Goal: Information Seeking & Learning: Learn about a topic

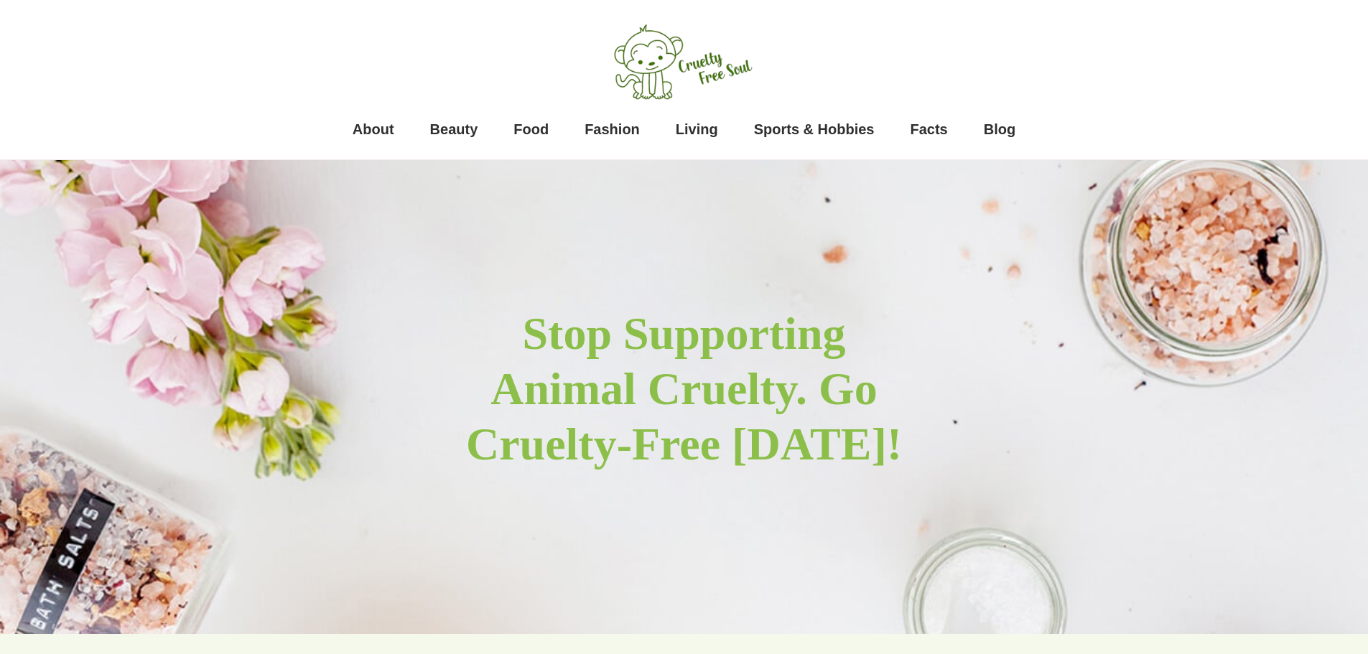
drag, startPoint x: 0, startPoint y: 0, endPoint x: 1000, endPoint y: 53, distance: 1001.6
click at [1000, 53] on div "About Beauty Food Fashion Living Sports & Hobbies Facts Blog" at bounding box center [684, 76] width 905 height 138
click at [442, 55] on div "About Beauty Food Fashion Living Sports & Hobbies Facts Blog" at bounding box center [684, 76] width 905 height 138
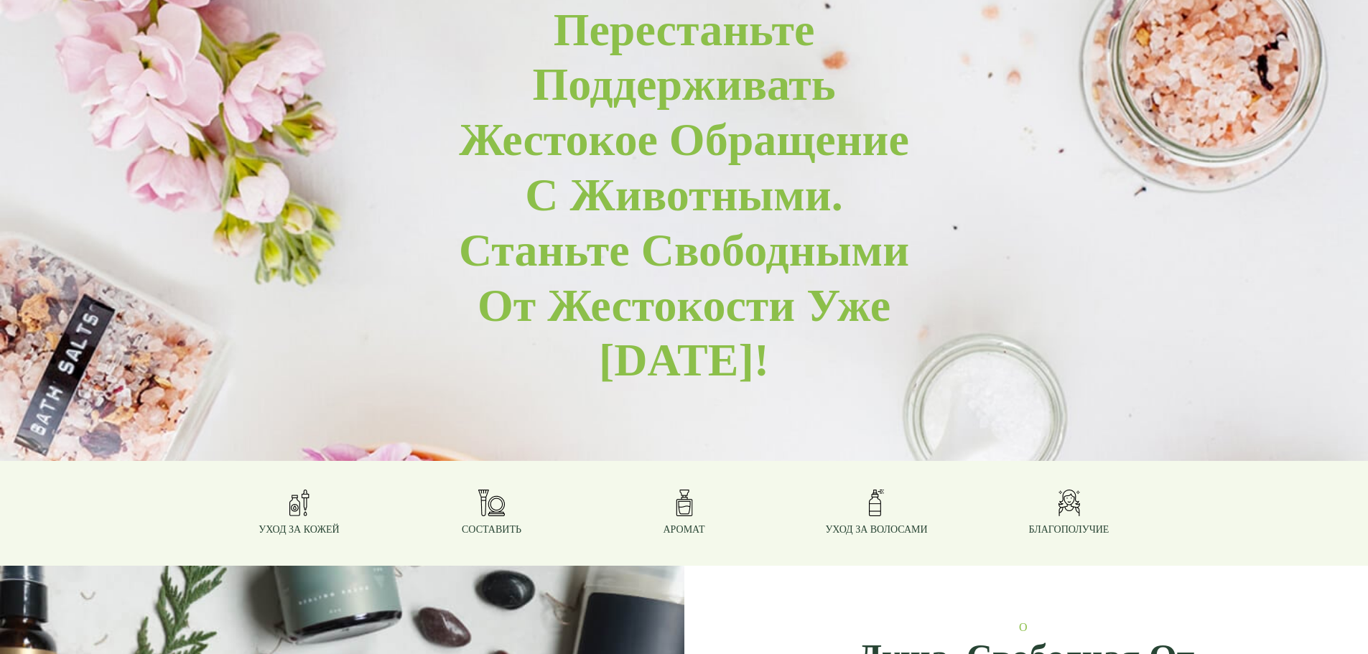
scroll to position [287, 0]
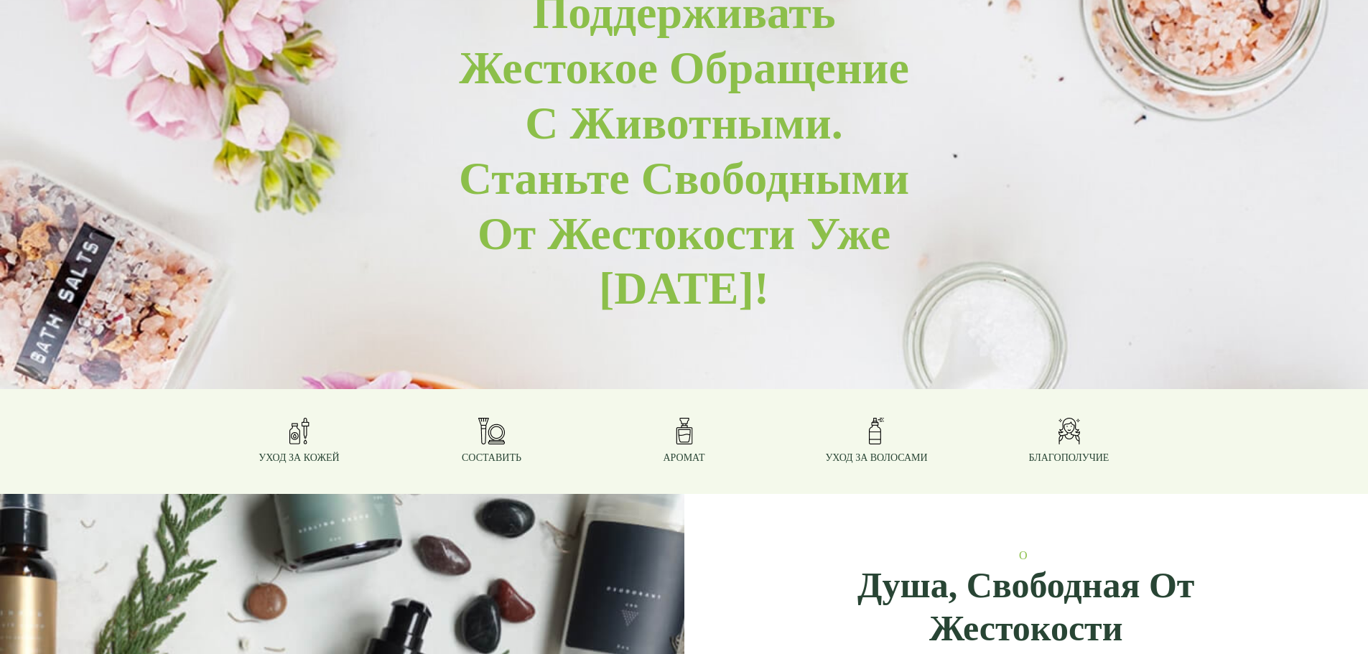
click at [302, 427] on img at bounding box center [299, 431] width 20 height 27
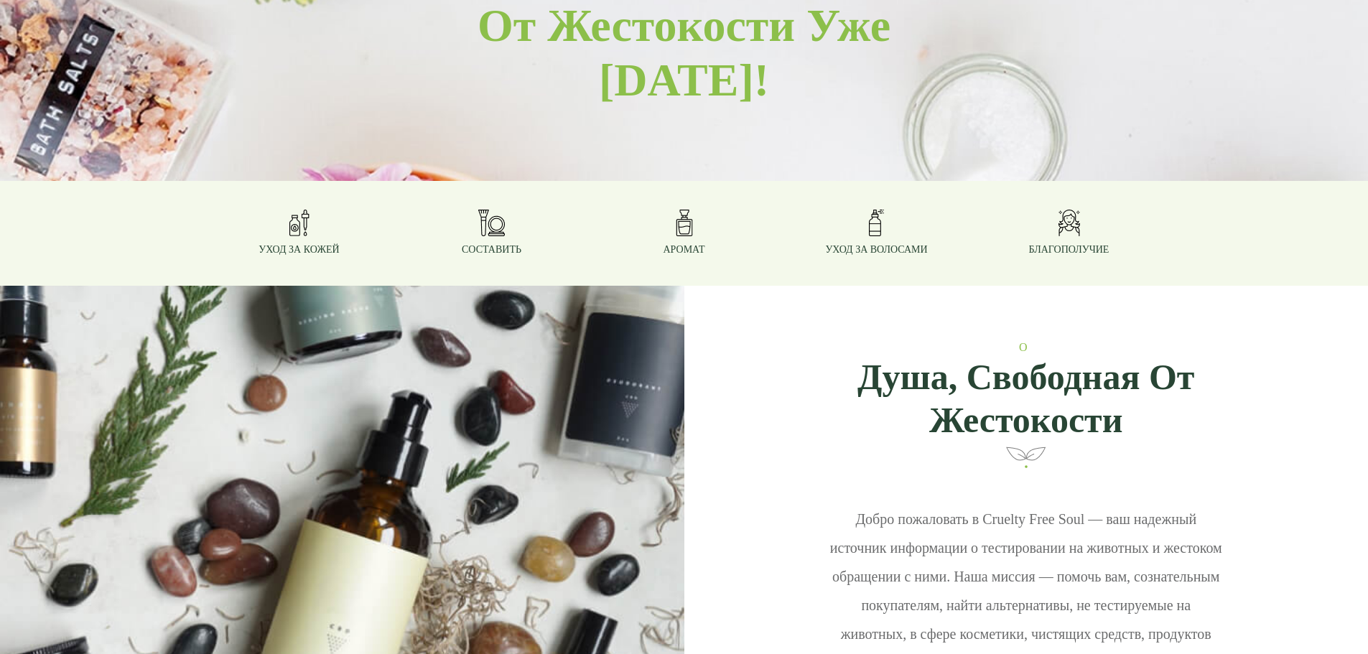
scroll to position [503, 0]
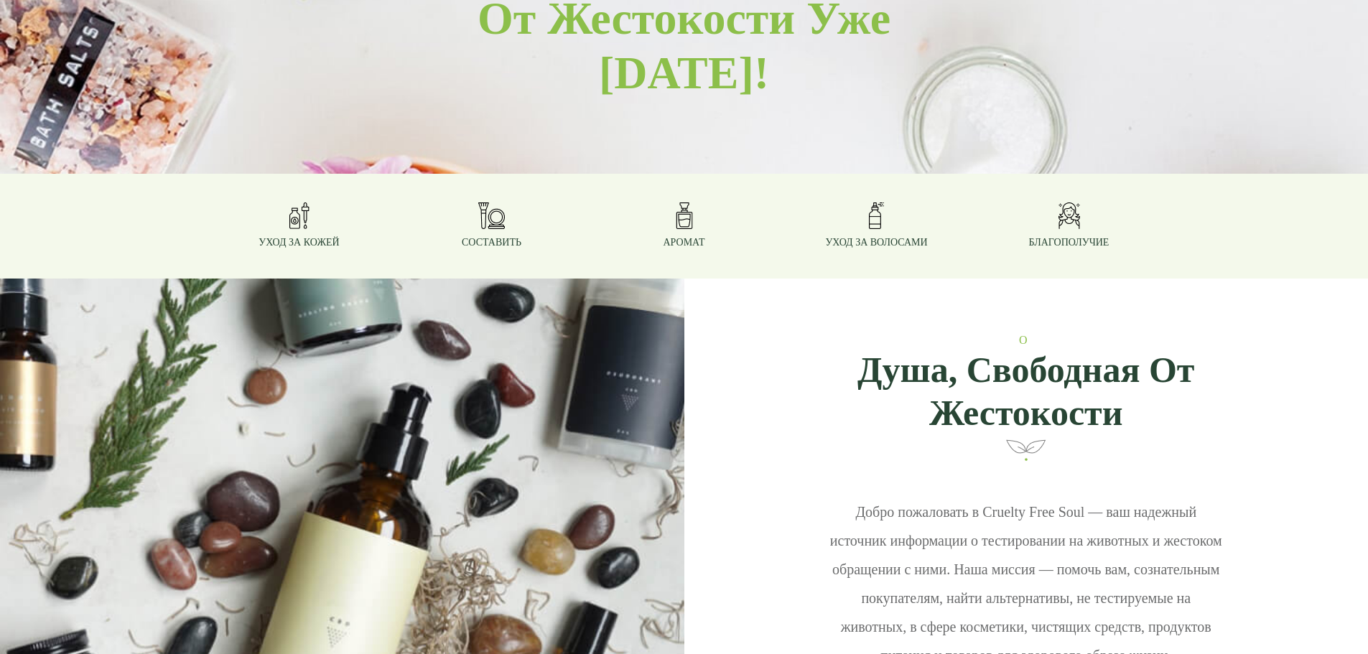
click at [307, 235] on div "Уход за кожей" at bounding box center [300, 225] width 164 height 47
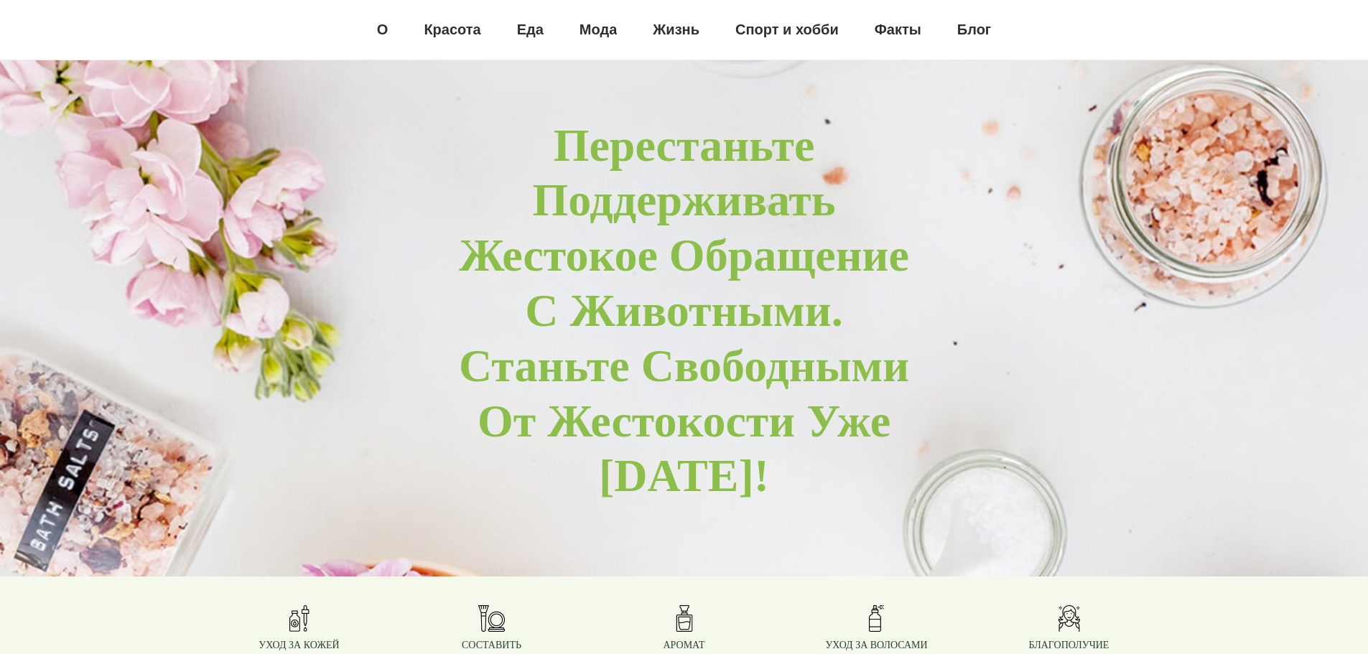
scroll to position [0, 0]
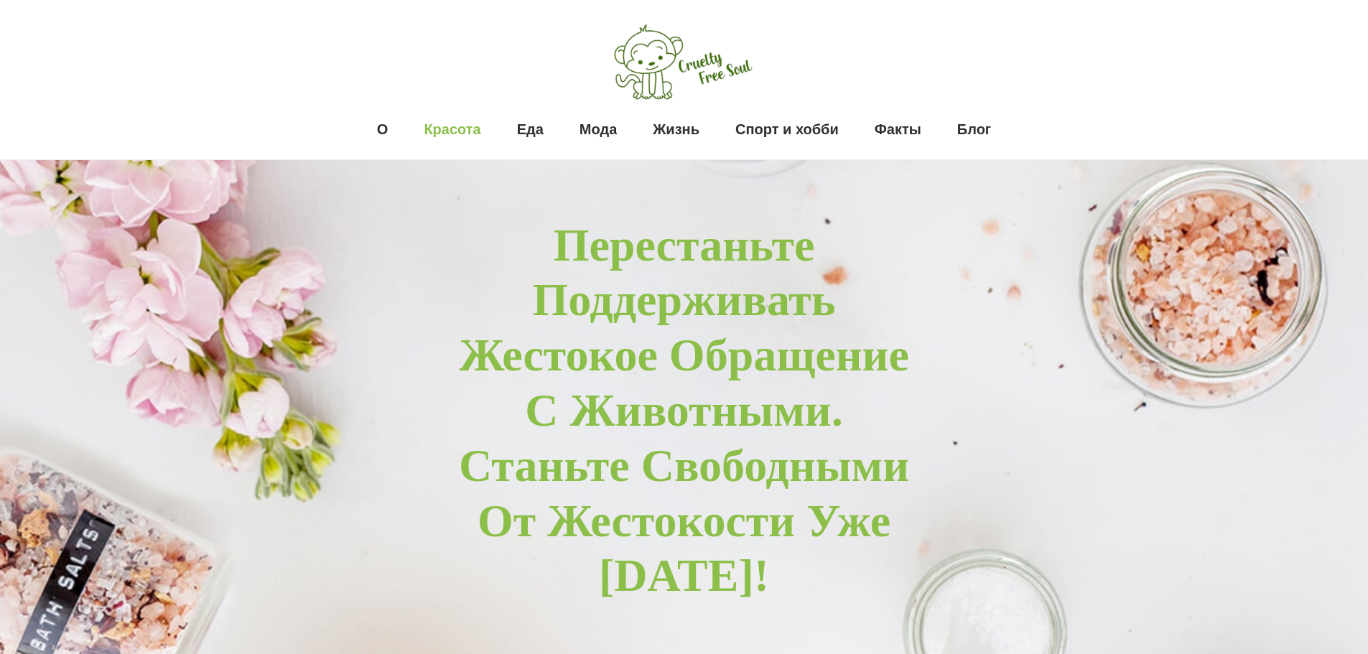
click at [457, 130] on font "Красота" at bounding box center [452, 129] width 57 height 16
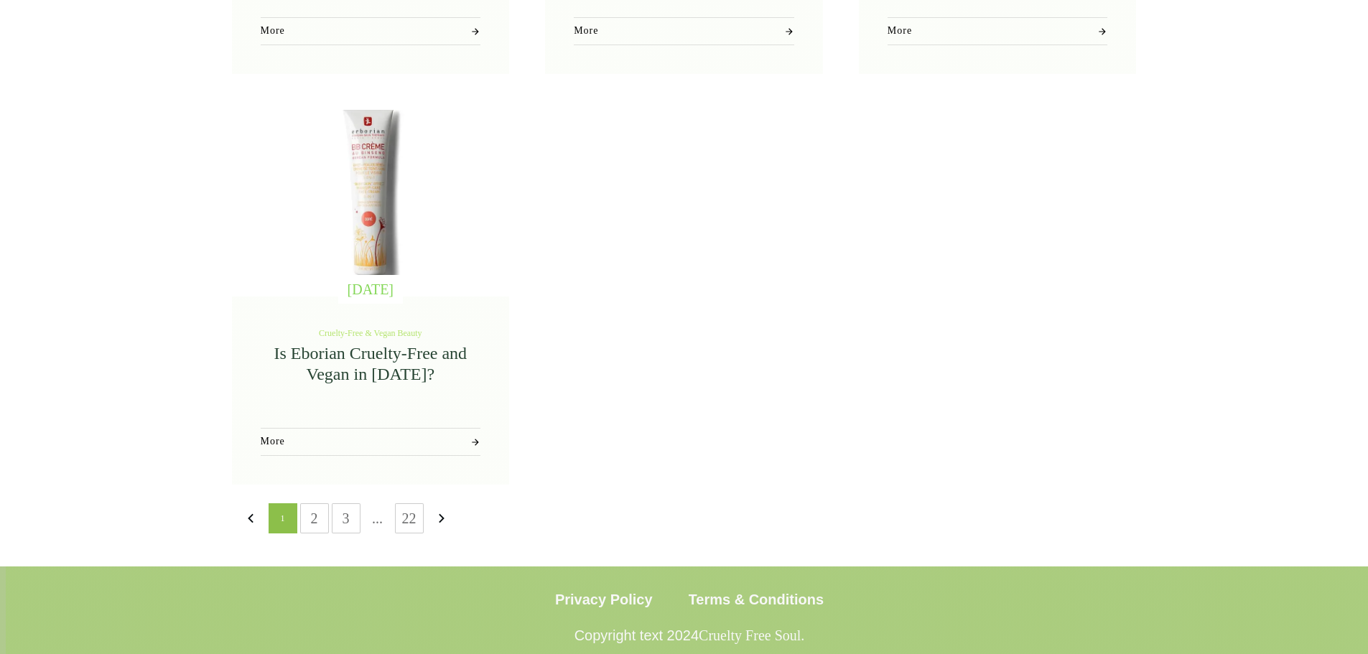
scroll to position [1567, 0]
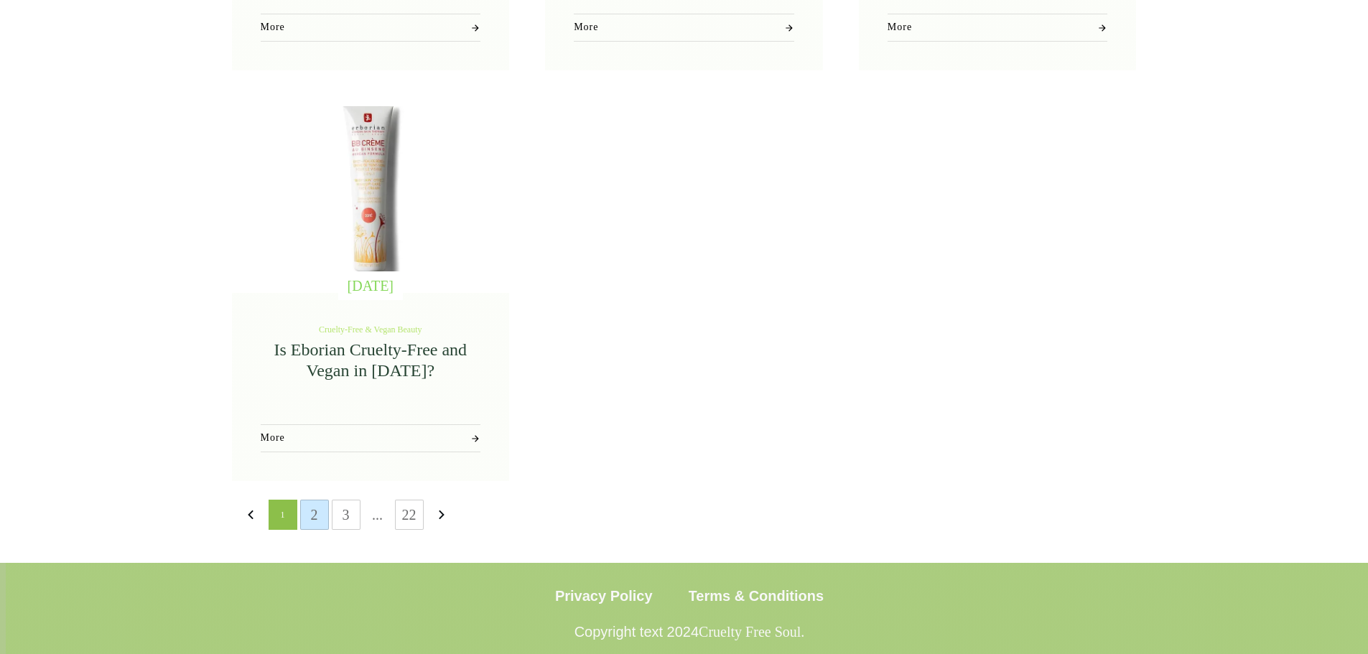
click at [313, 508] on link "2" at bounding box center [314, 514] width 27 height 29
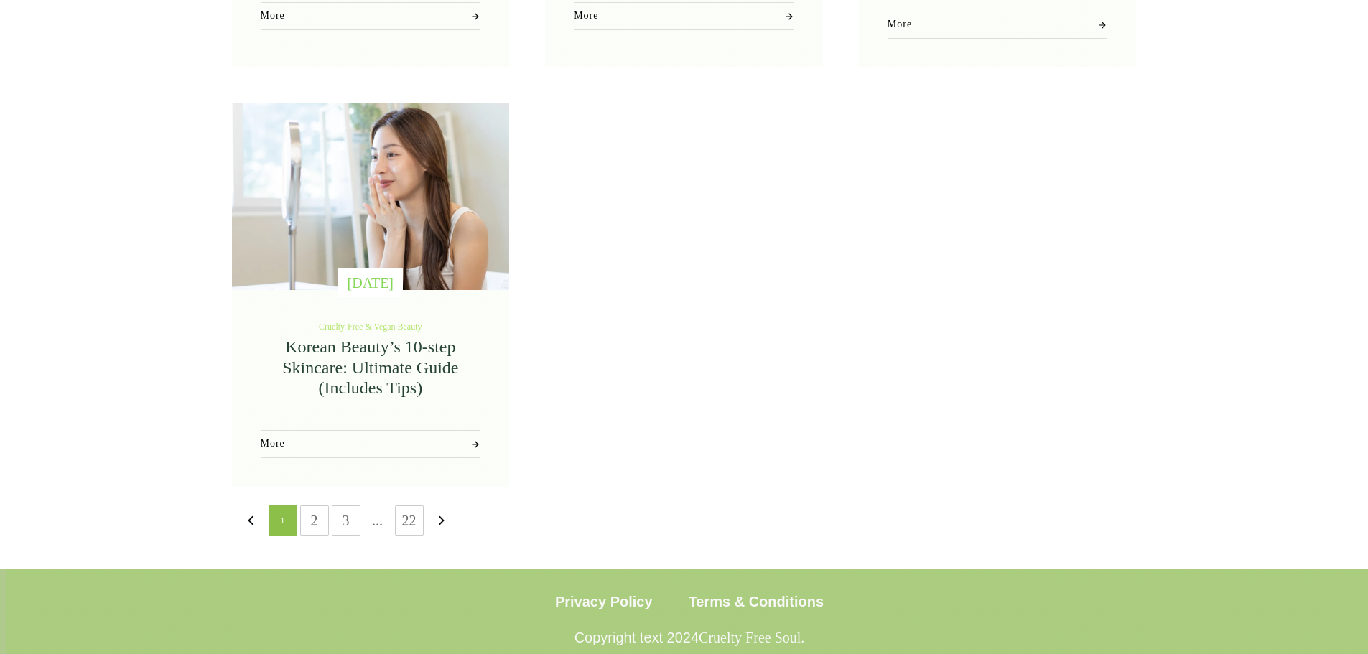
scroll to position [1593, 0]
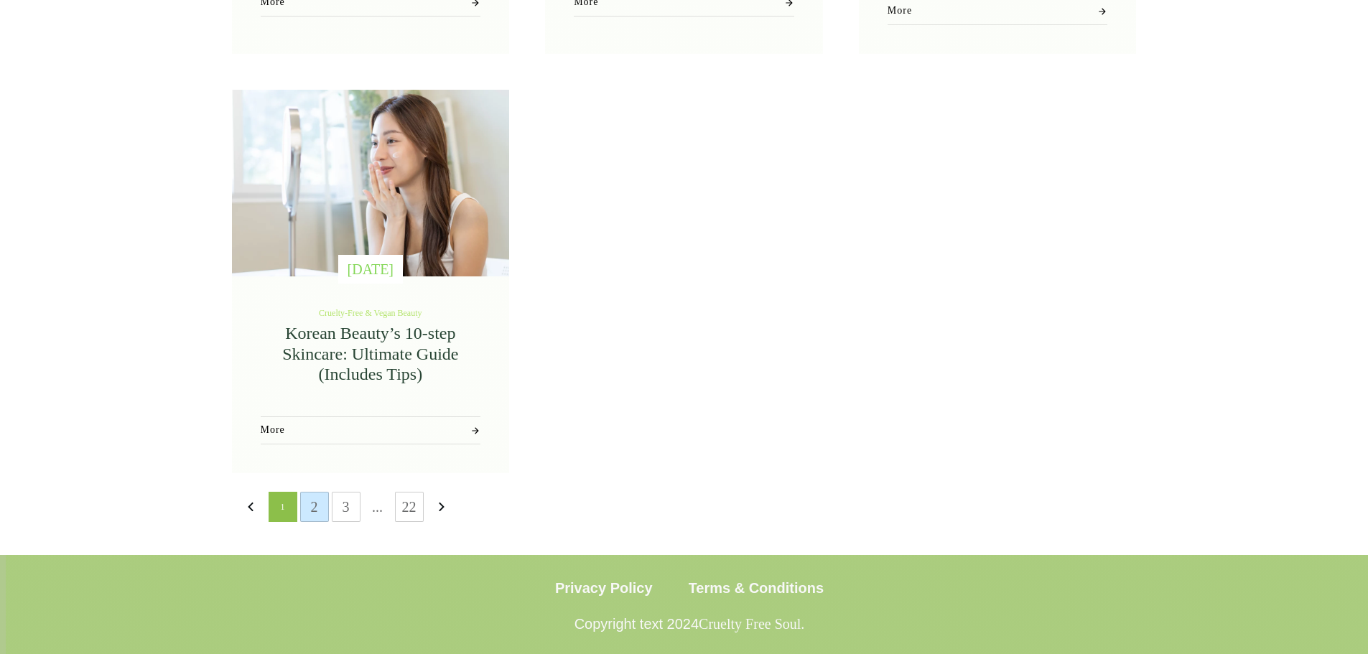
click at [317, 499] on link "2" at bounding box center [314, 507] width 27 height 29
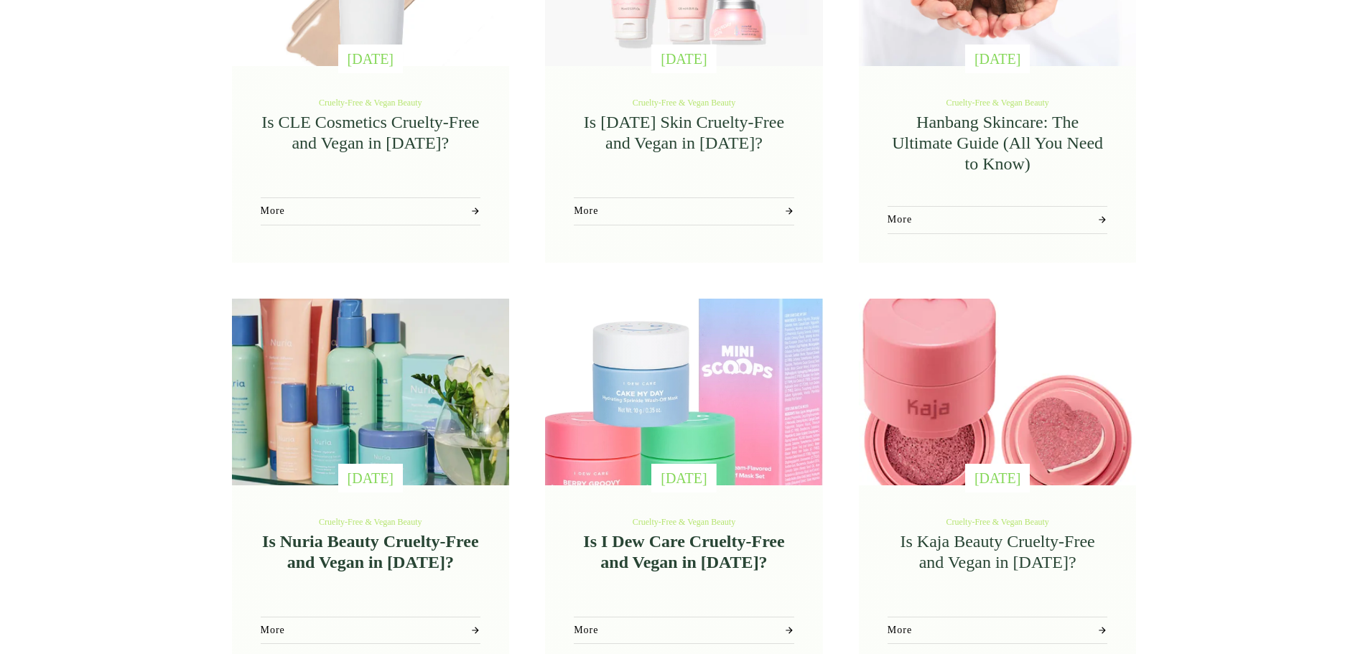
scroll to position [790, 0]
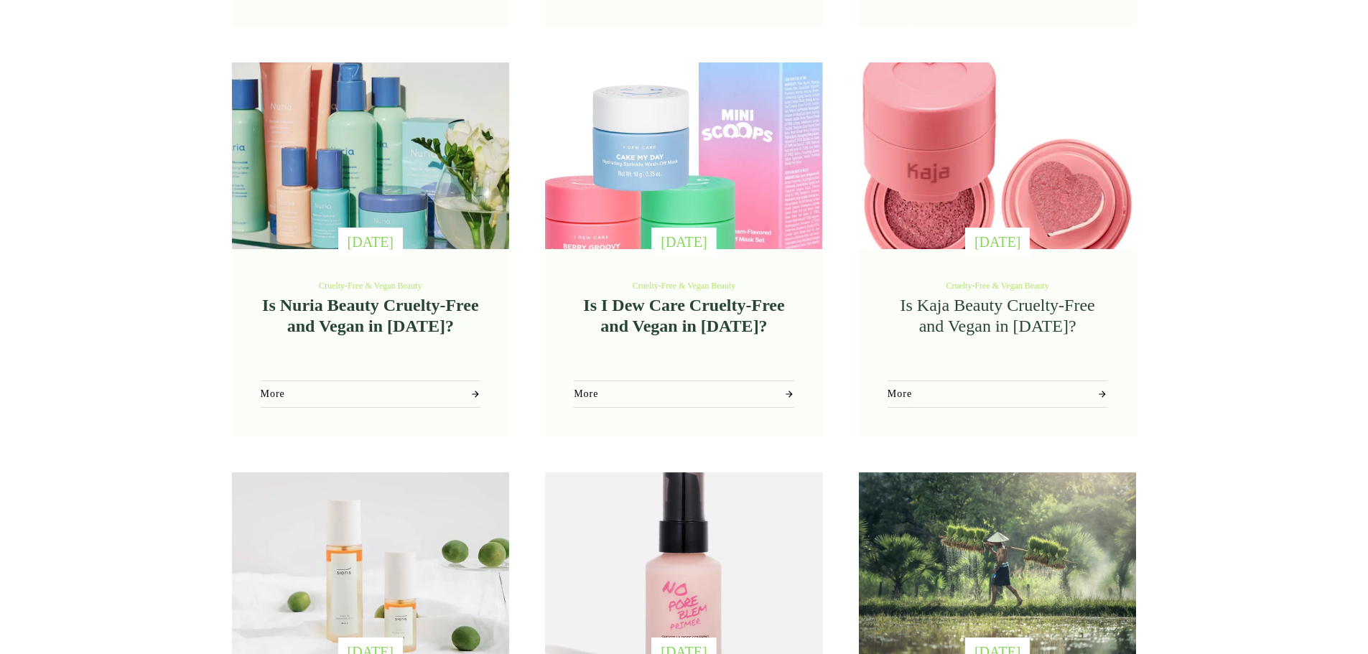
click at [942, 401] on link "More" at bounding box center [998, 395] width 220 height 28
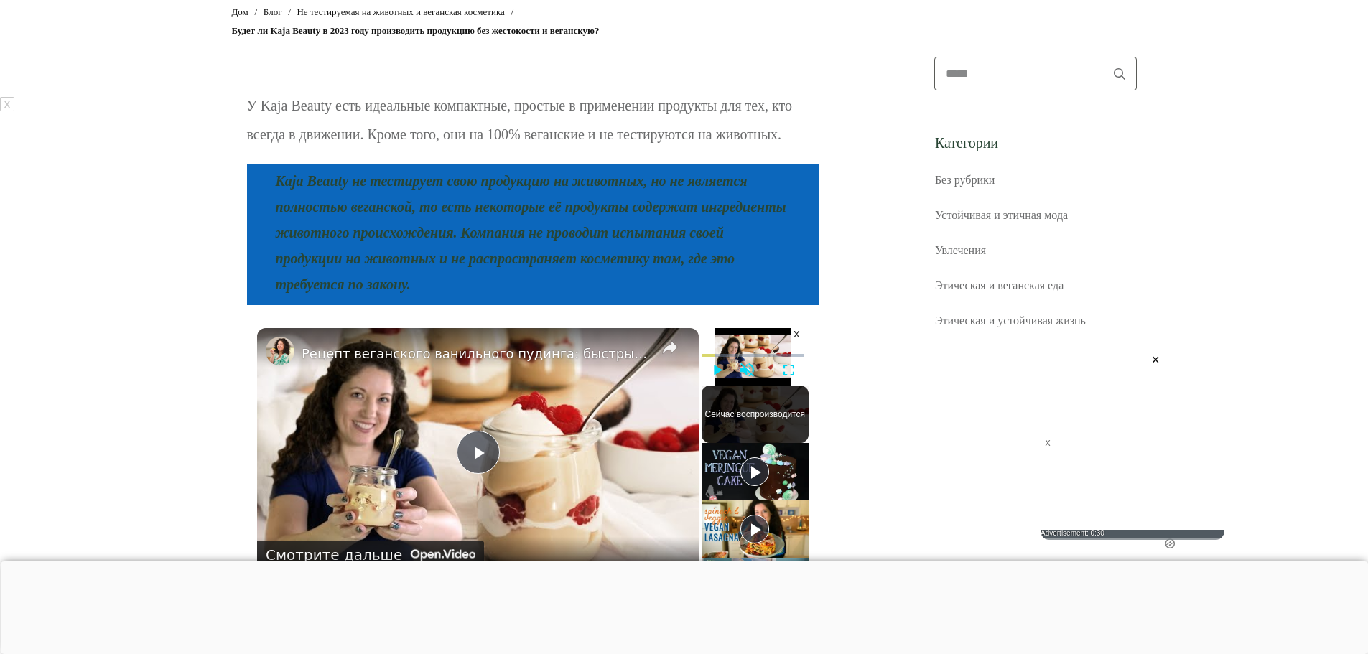
scroll to position [718, 0]
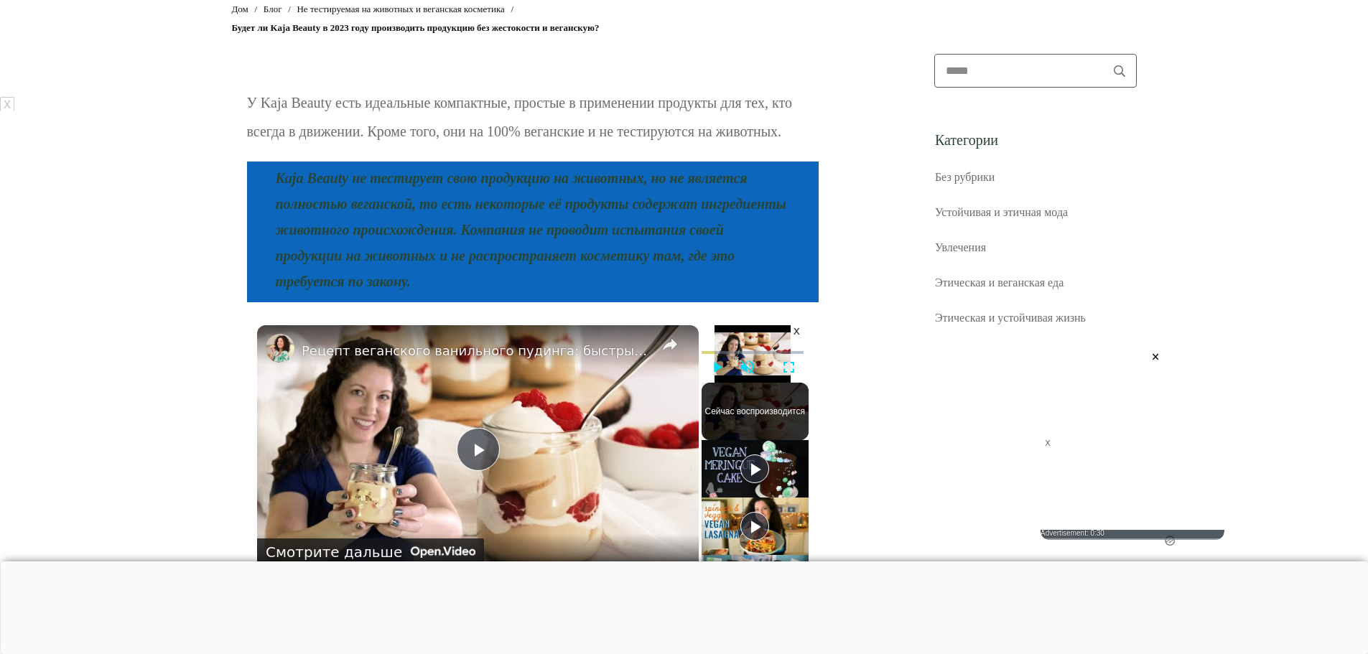
click at [1003, 72] on input "search" at bounding box center [1019, 71] width 168 height 32
type input "******"
click at [1103, 55] on button "Поиск" at bounding box center [1119, 71] width 33 height 32
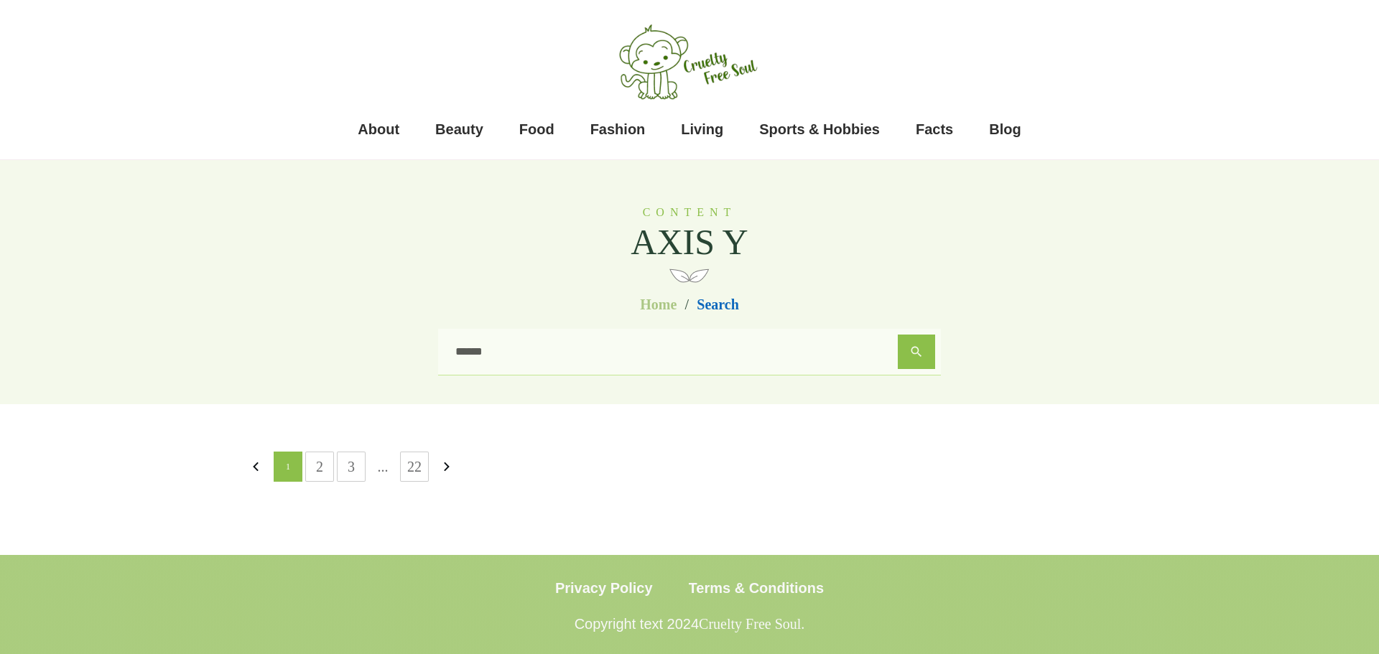
click at [469, 353] on input "******" at bounding box center [671, 352] width 454 height 34
click at [683, 243] on span "AXIS Y" at bounding box center [689, 242] width 118 height 42
click at [701, 197] on div "Content AXIS Y" at bounding box center [689, 242] width 905 height 106
click at [699, 230] on span "AXIS Y" at bounding box center [689, 242] width 118 height 42
click at [610, 371] on div "Search ******" at bounding box center [689, 352] width 503 height 47
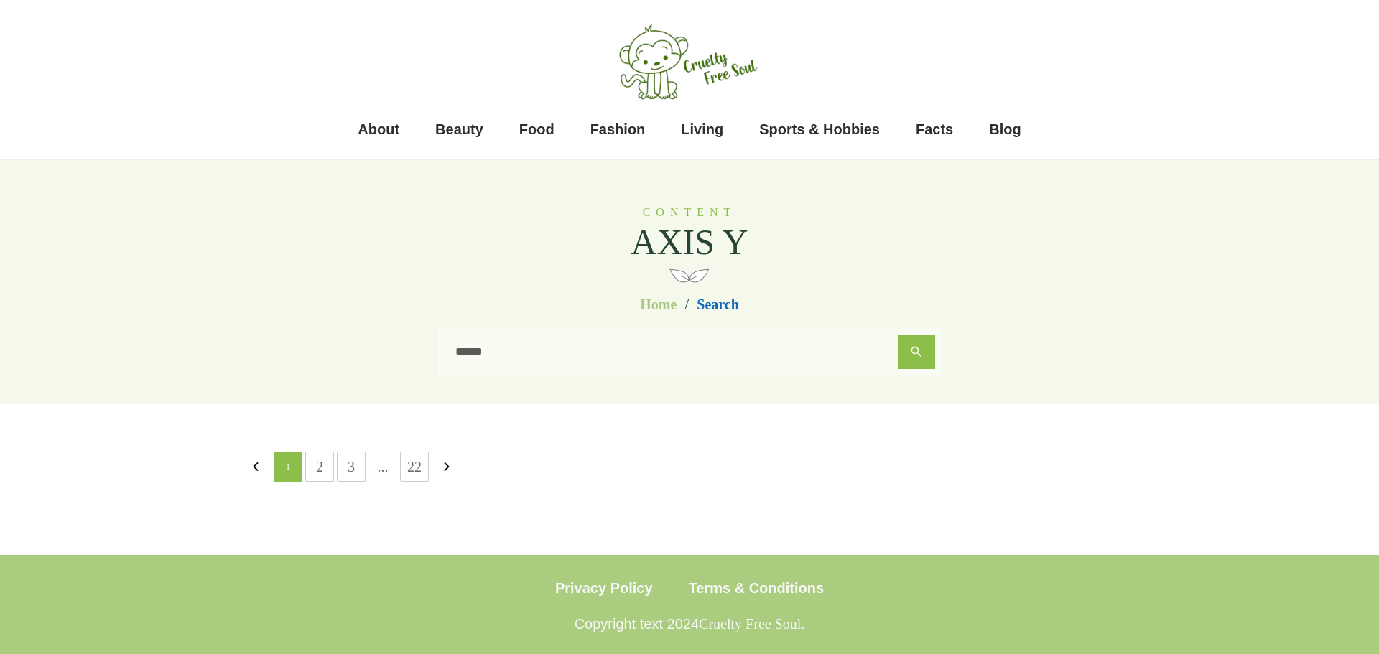
click at [615, 352] on input "******" at bounding box center [671, 352] width 454 height 34
click at [688, 233] on span "AXIS Y" at bounding box center [689, 242] width 118 height 42
drag, startPoint x: 613, startPoint y: 358, endPoint x: 375, endPoint y: 361, distance: 238.4
click at [375, 361] on div "Content AXIS Y Home / Search Search ******" at bounding box center [689, 282] width 933 height 244
type input "****"
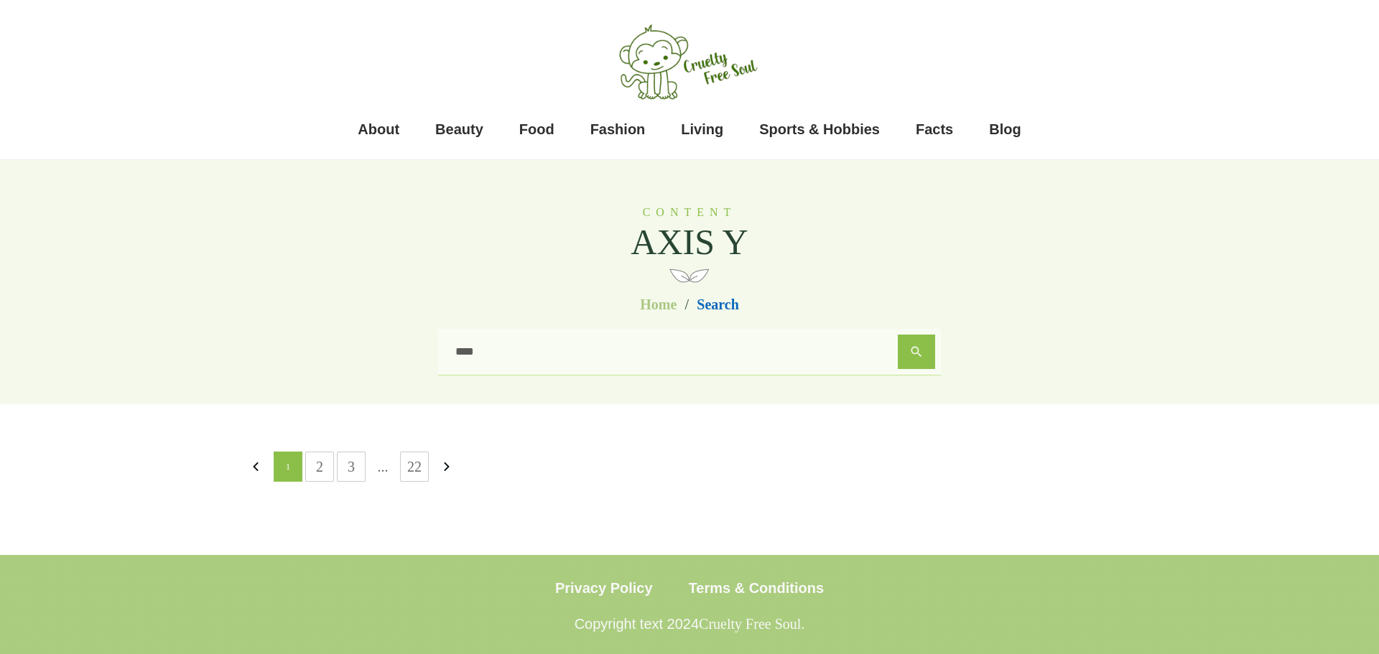
click at [898, 335] on button "Search" at bounding box center [916, 352] width 37 height 34
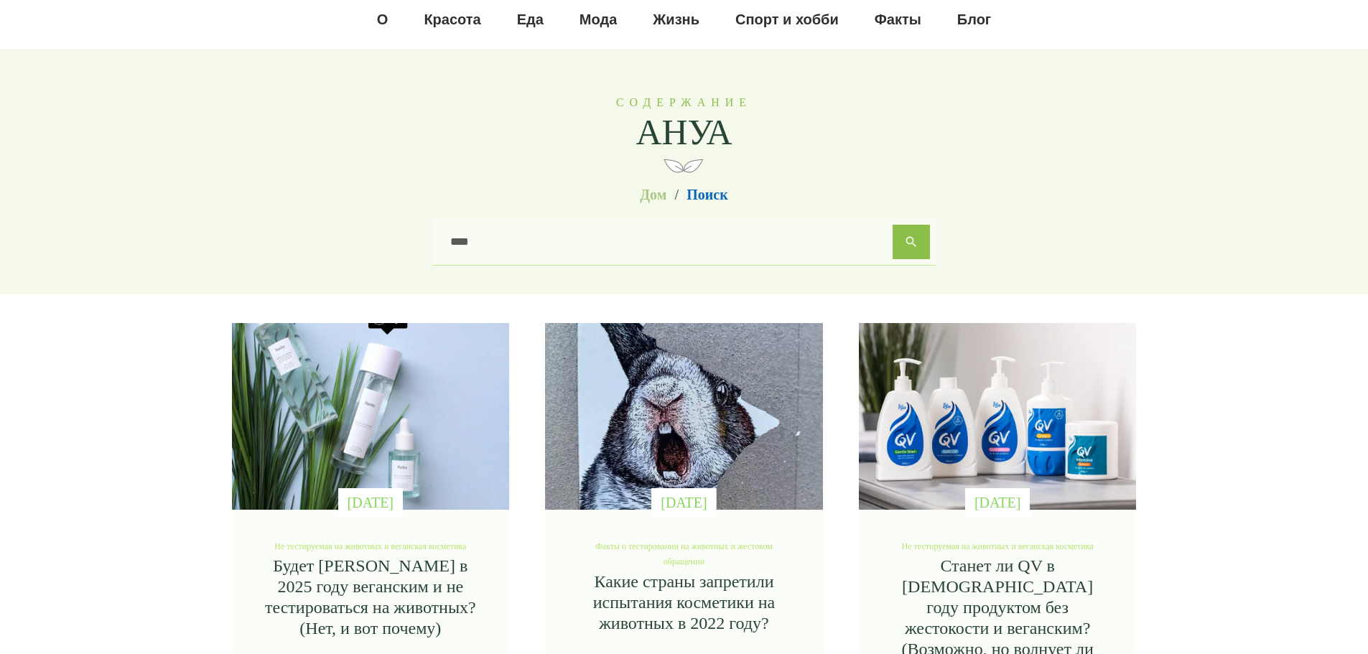
scroll to position [72, 0]
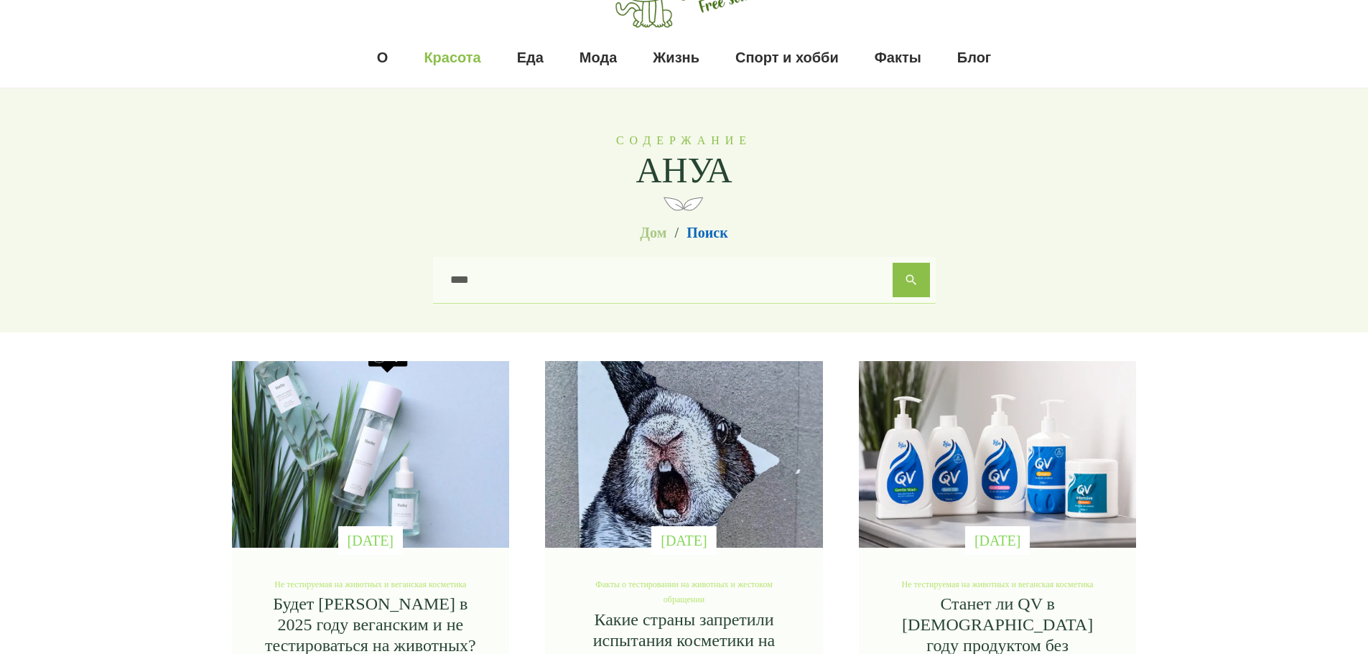
click at [452, 59] on font "Красота" at bounding box center [452, 58] width 57 height 16
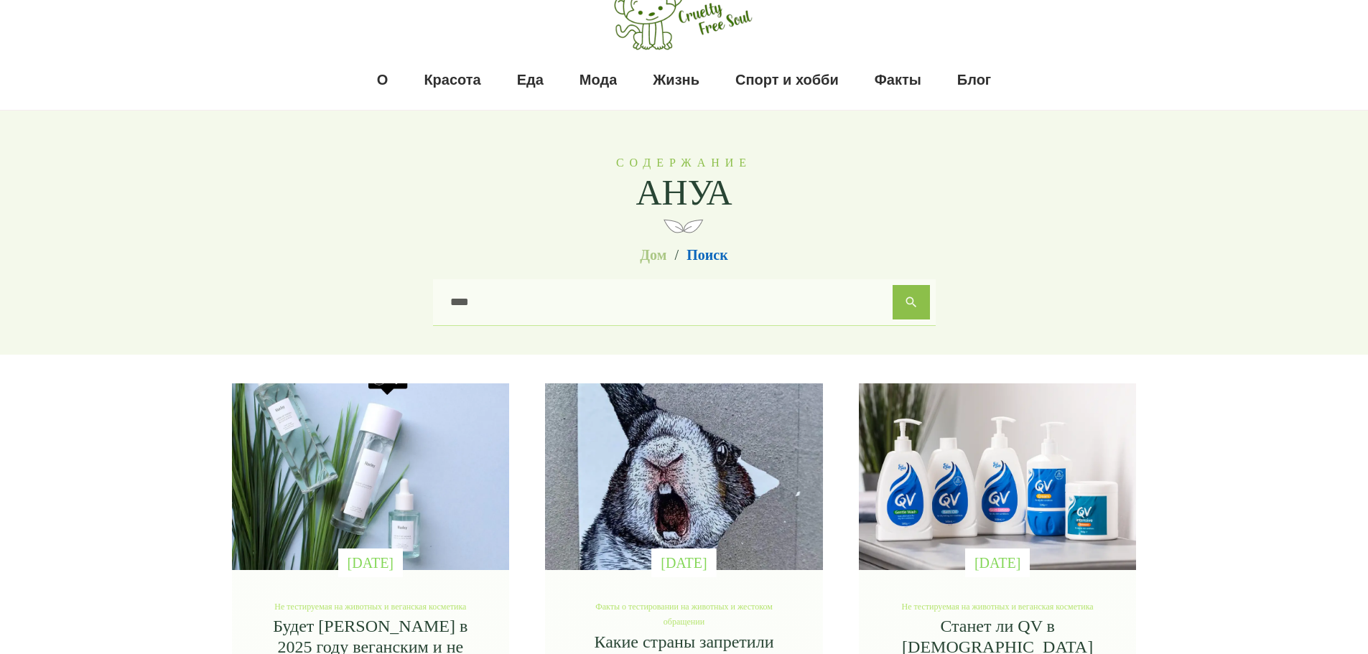
scroll to position [0, 0]
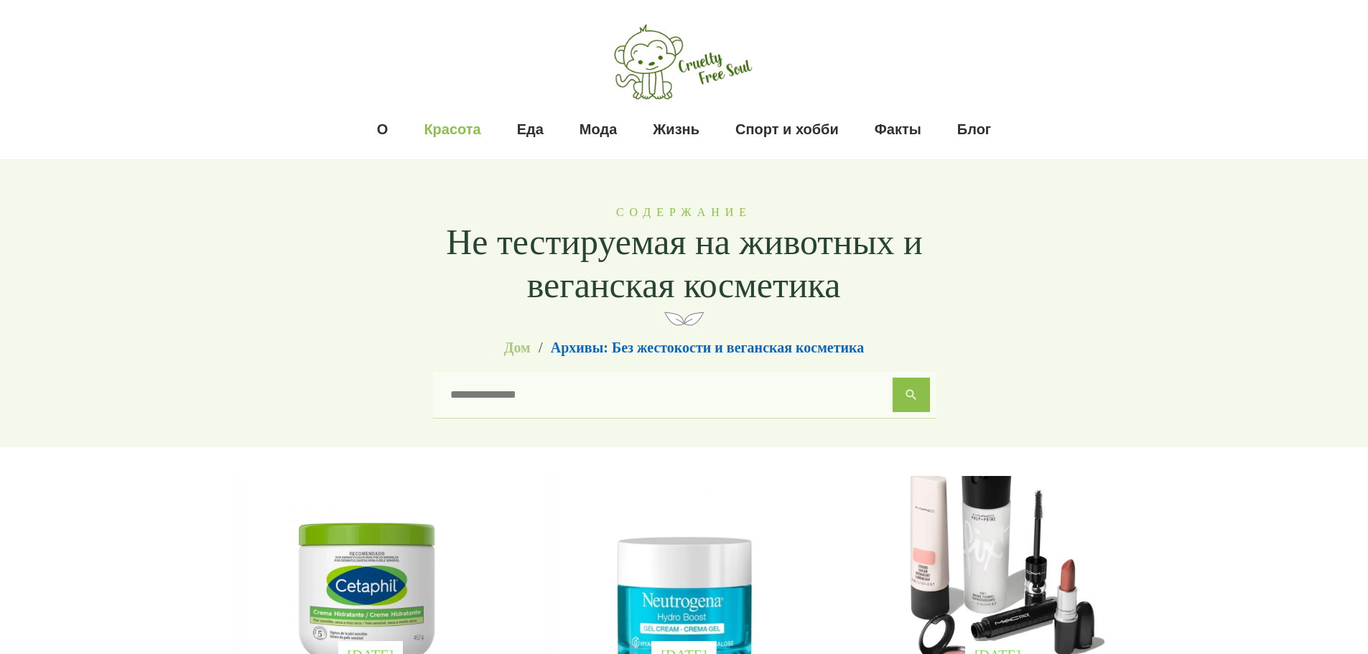
click at [1137, 83] on div "О Красота Еда Мода Жизнь Спорт и хобби Факты Блог" at bounding box center [684, 79] width 933 height 159
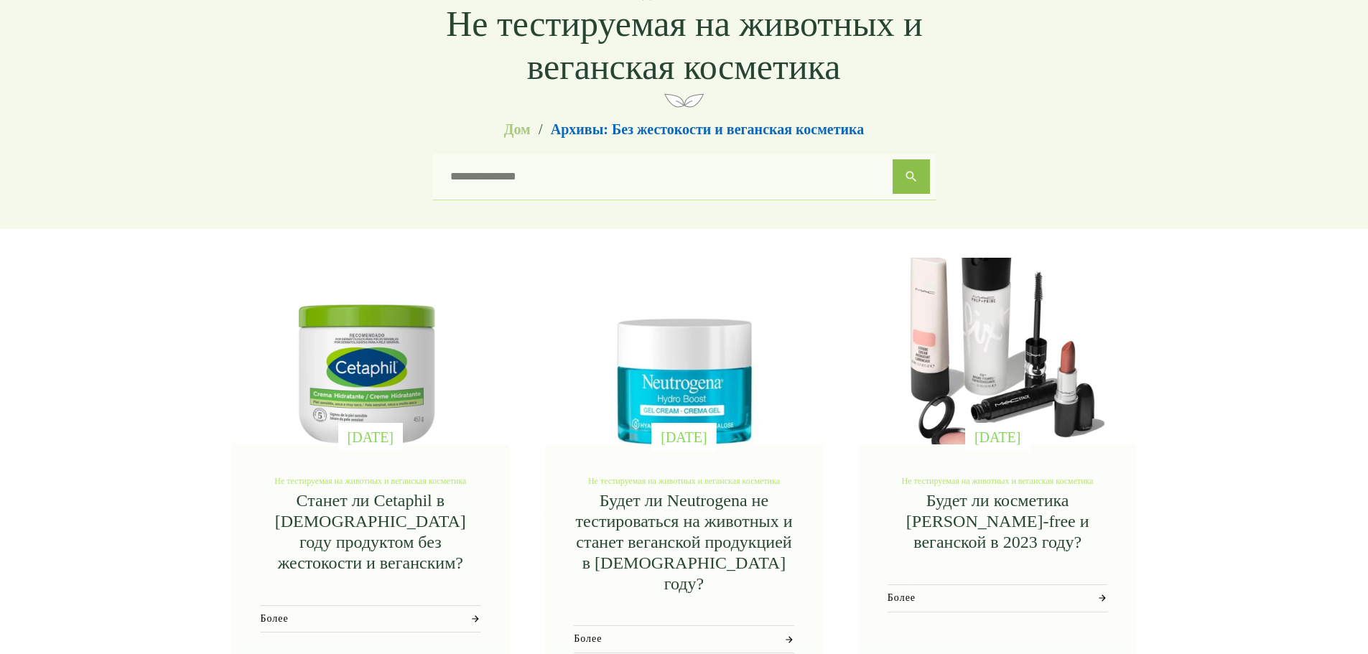
scroll to position [215, 0]
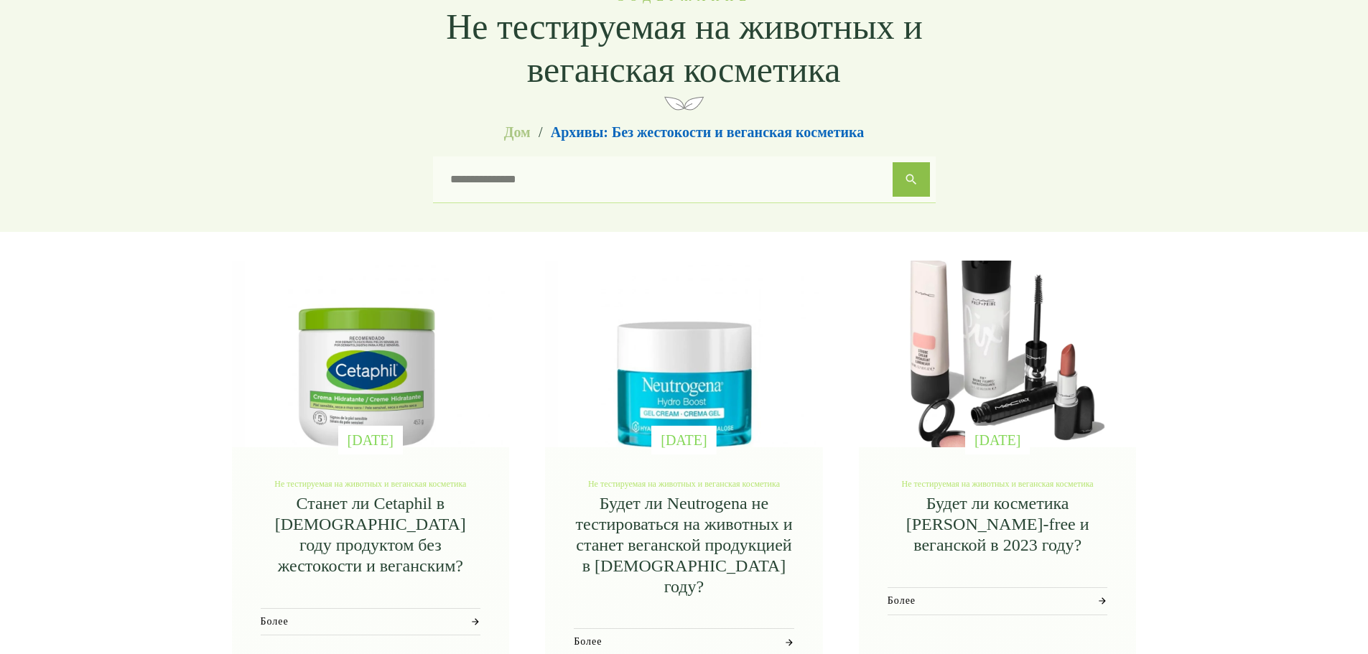
click at [550, 175] on input "search" at bounding box center [666, 179] width 454 height 34
type input "******"
click at [924, 179] on button "Поиск" at bounding box center [911, 179] width 37 height 34
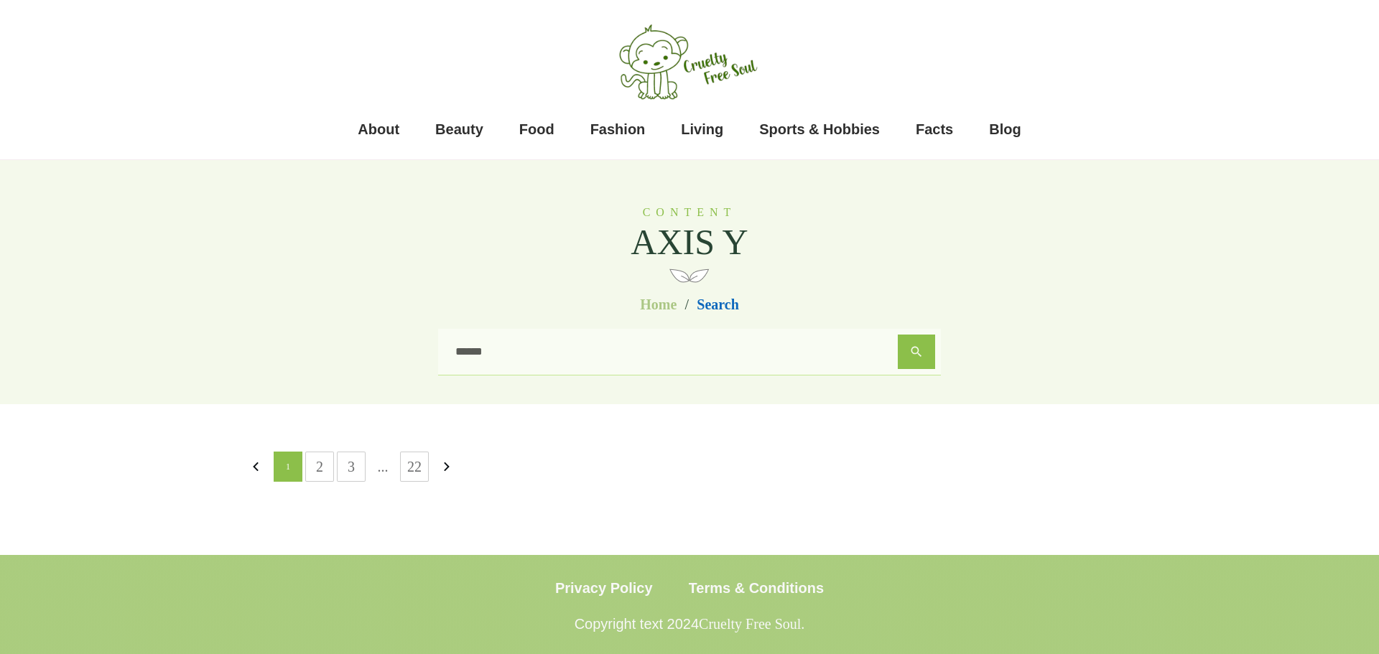
drag, startPoint x: 684, startPoint y: 276, endPoint x: 686, endPoint y: 269, distance: 7.7
click at [684, 275] on img at bounding box center [689, 275] width 40 height 22
click at [692, 233] on span "AXIS Y" at bounding box center [689, 242] width 118 height 42
click at [699, 205] on h6 "Content" at bounding box center [689, 212] width 118 height 14
click at [307, 463] on link "2" at bounding box center [319, 466] width 27 height 29
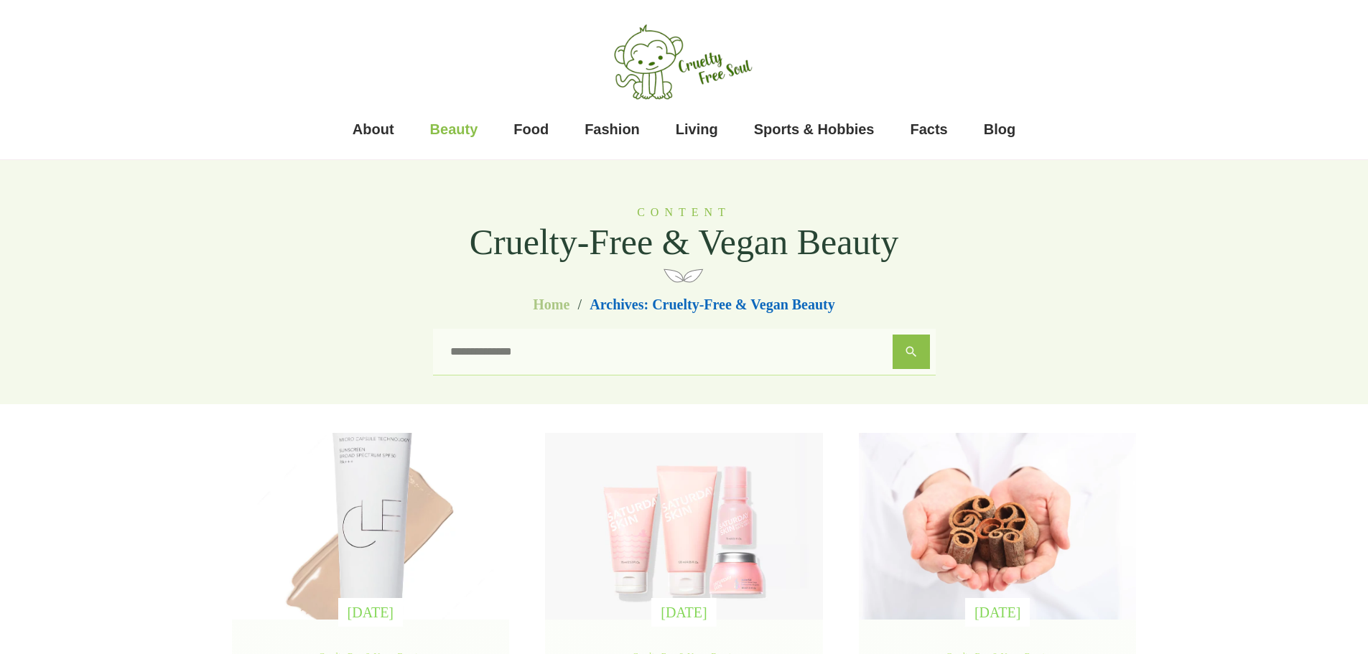
click at [650, 360] on input "search" at bounding box center [666, 352] width 454 height 34
type input "*****"
click at [893, 335] on button "Search" at bounding box center [911, 352] width 37 height 34
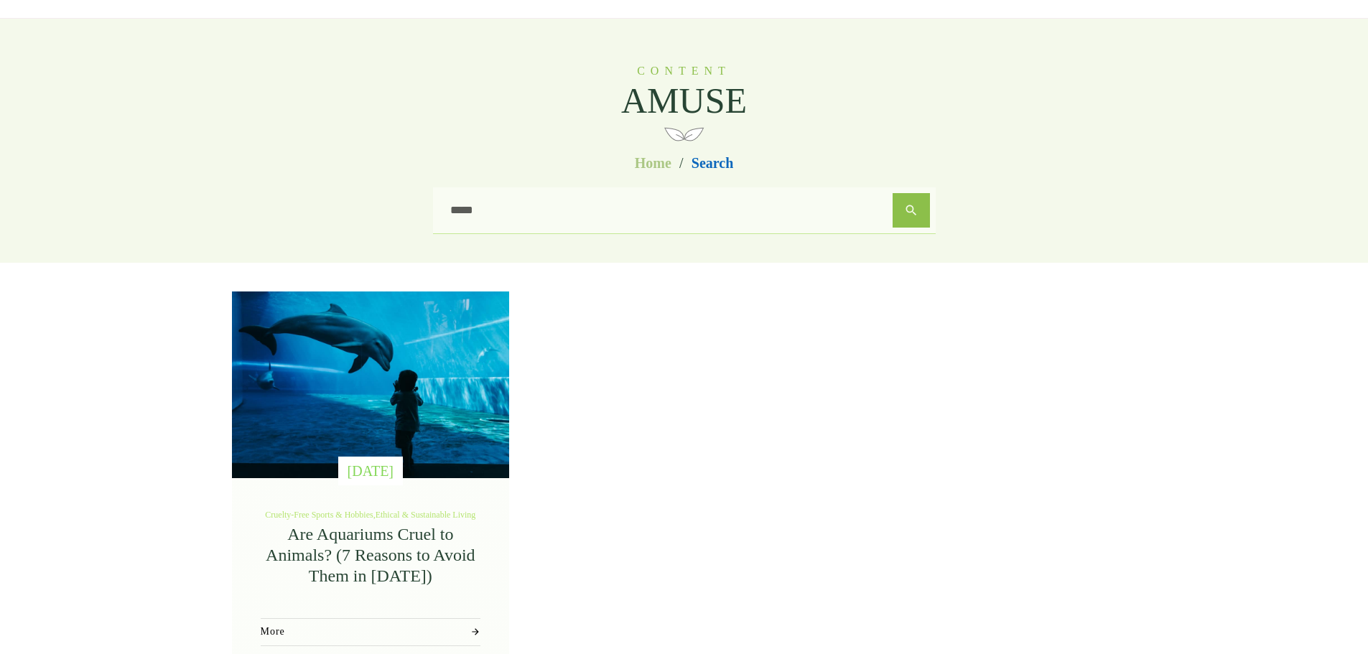
scroll to position [287, 0]
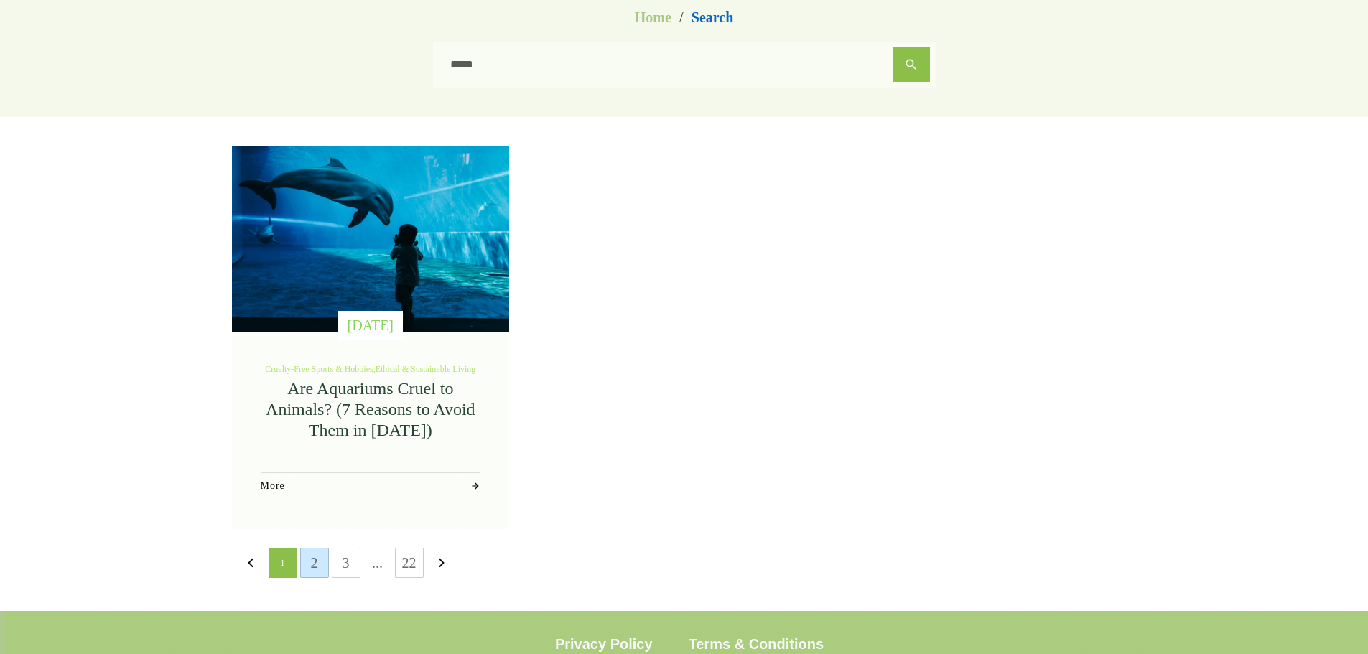
click at [321, 554] on link "2" at bounding box center [314, 563] width 27 height 29
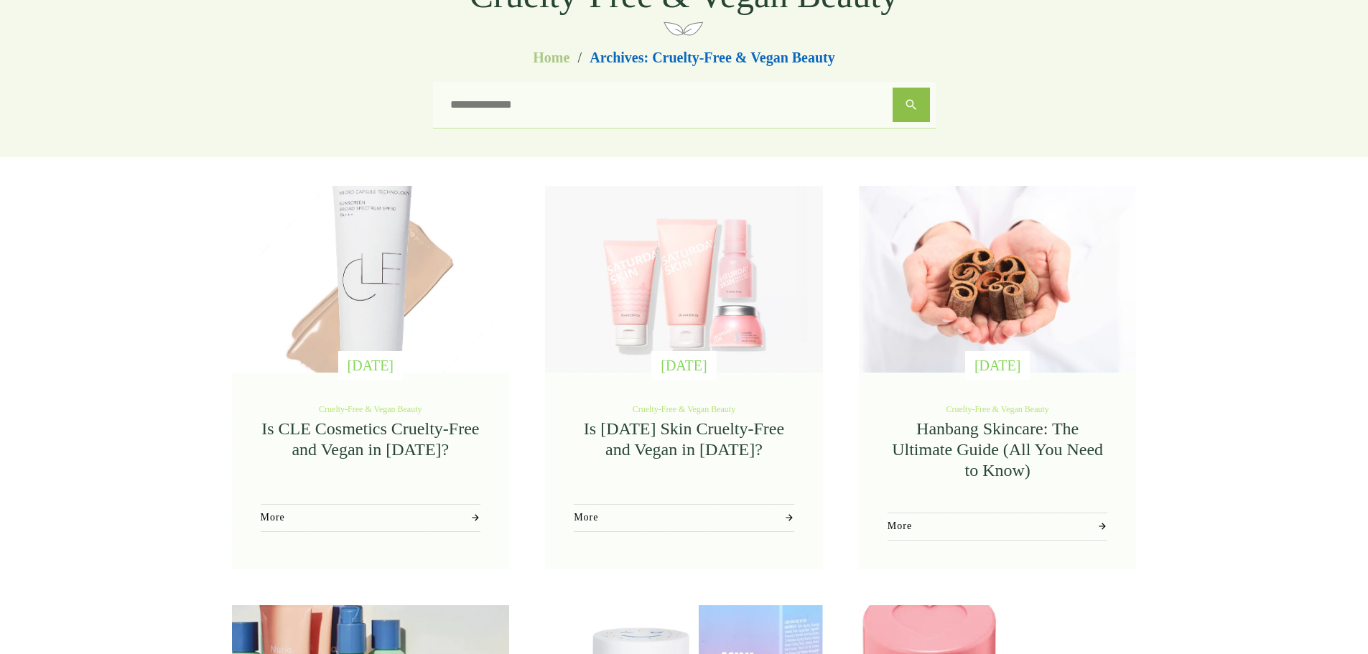
scroll to position [144, 0]
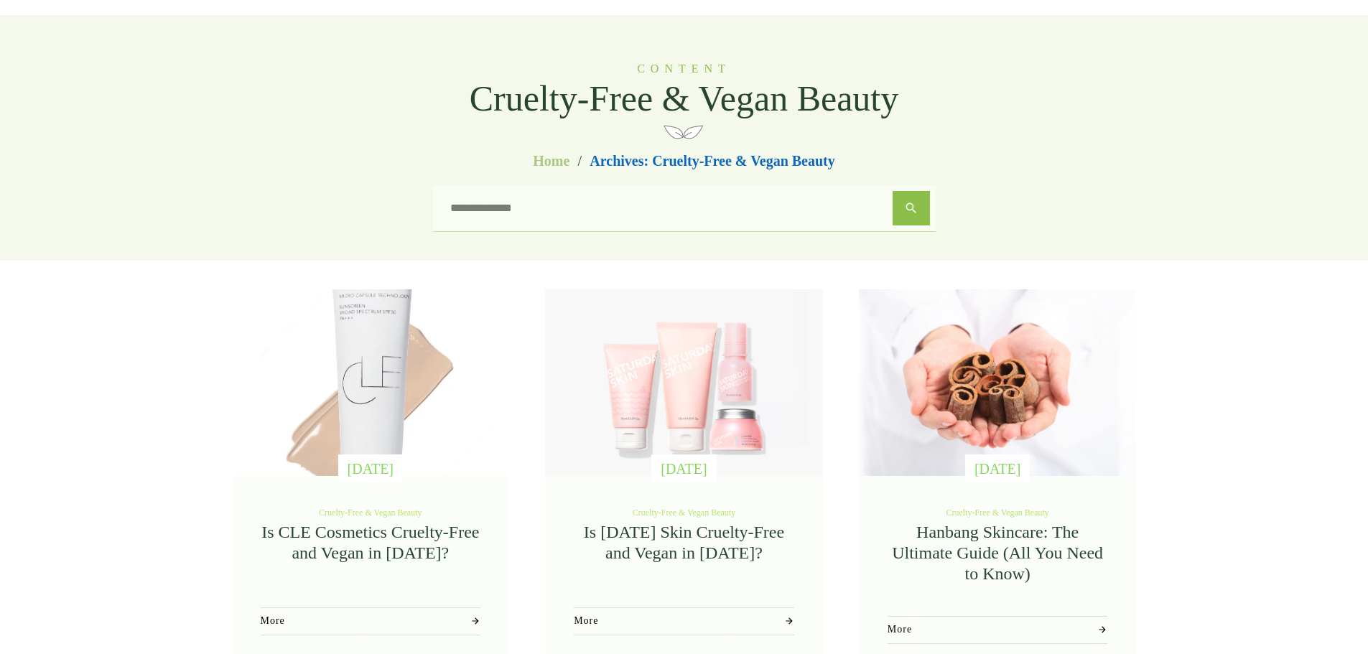
click at [614, 218] on input "search" at bounding box center [666, 208] width 454 height 34
type input "******"
click at [893, 191] on button "Search" at bounding box center [911, 208] width 37 height 34
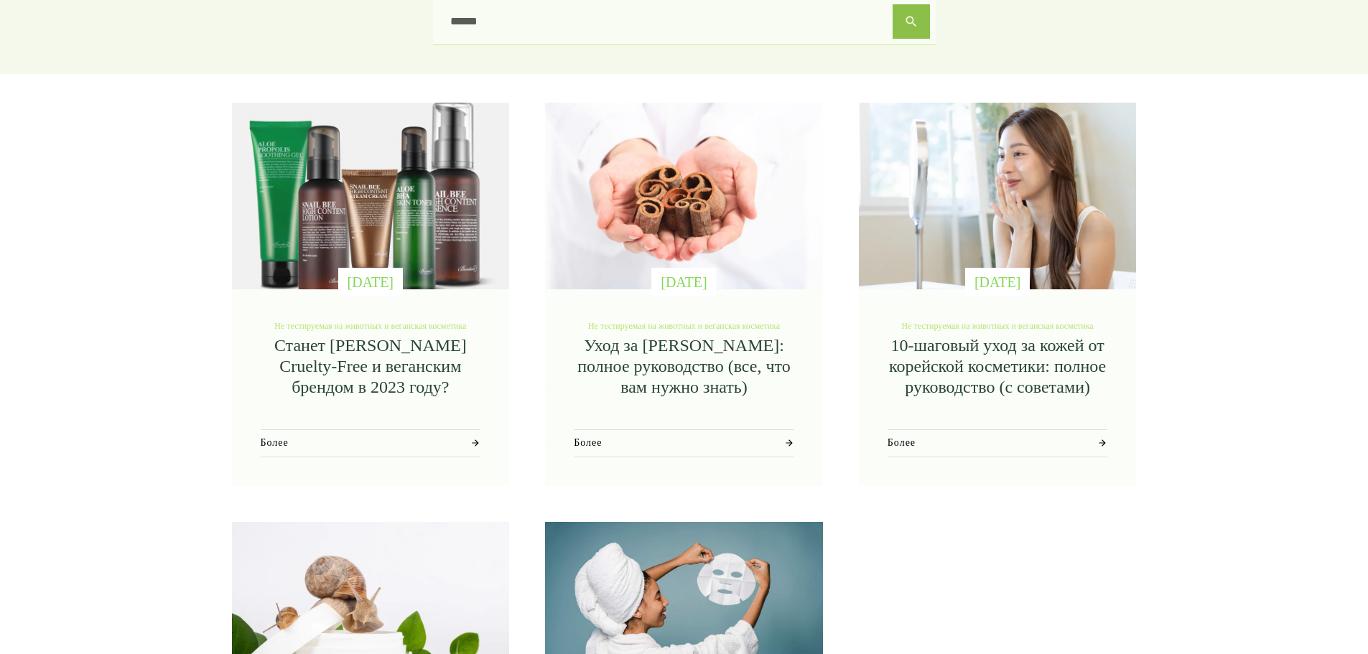
scroll to position [359, 0]
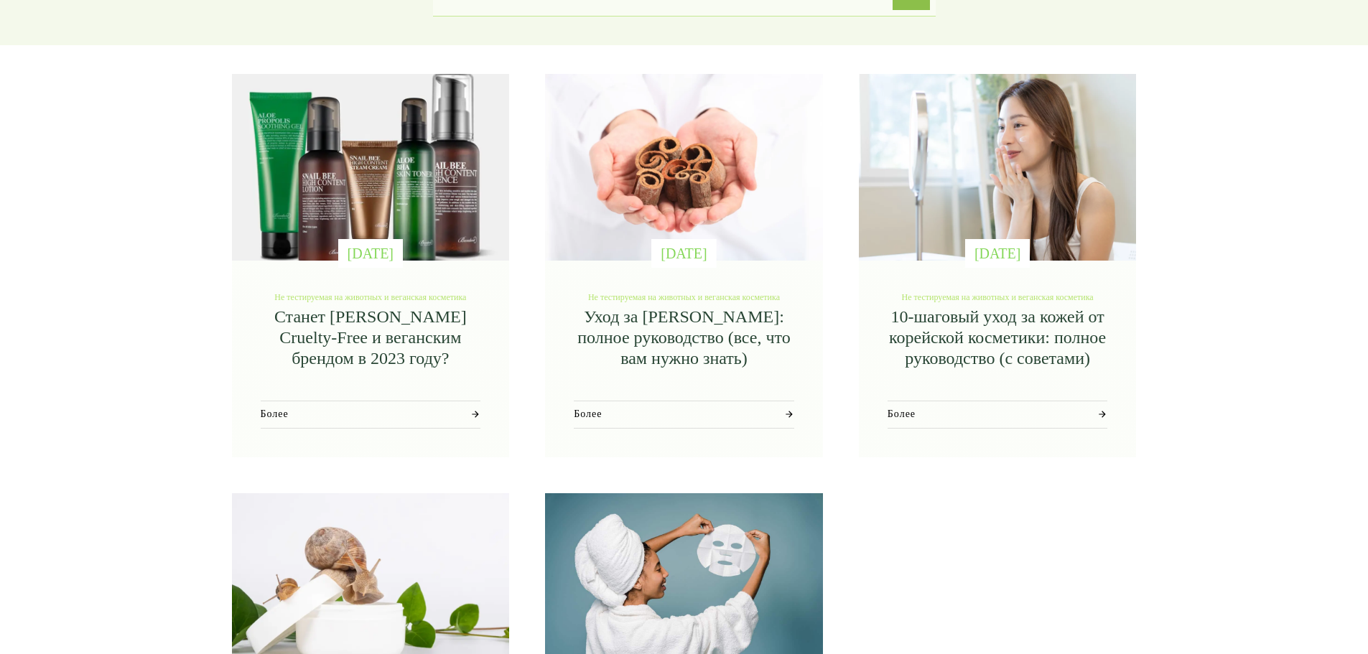
click at [379, 314] on font "Станет ли Benton Cruelty-Free и веганским брендом в 2023 году?" at bounding box center [370, 337] width 192 height 60
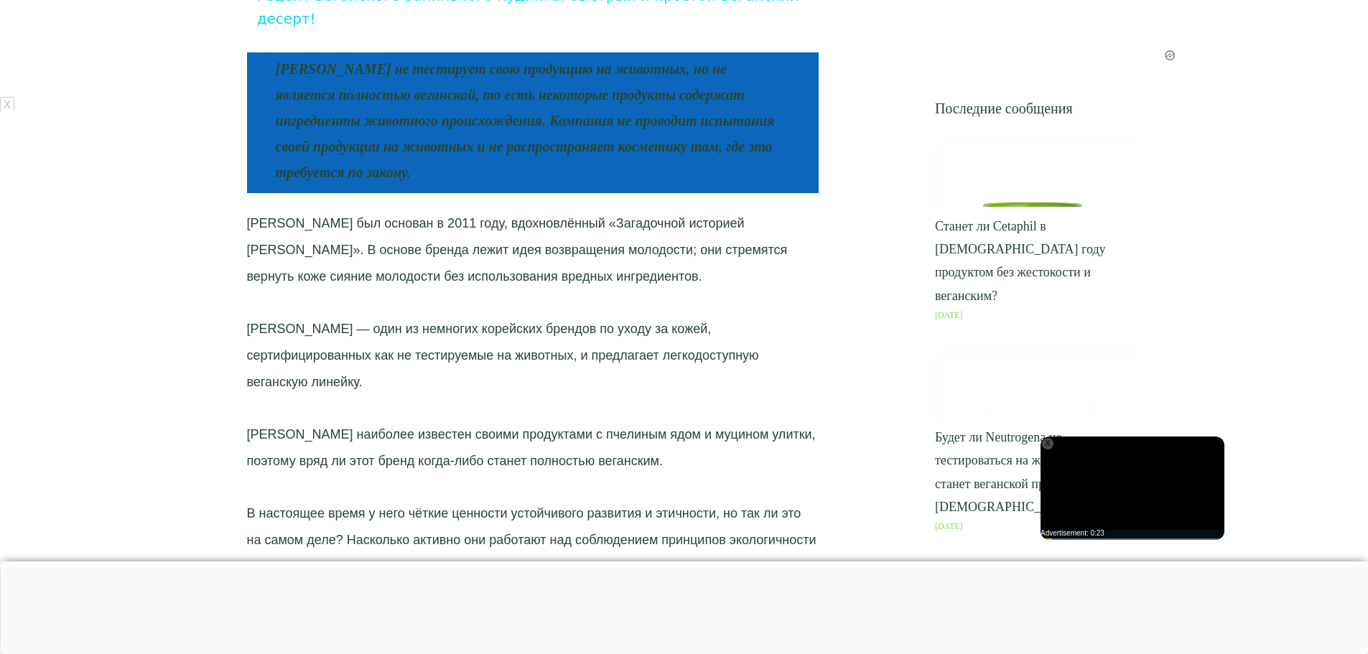
drag, startPoint x: 652, startPoint y: 191, endPoint x: 1149, endPoint y: 101, distance: 505.1
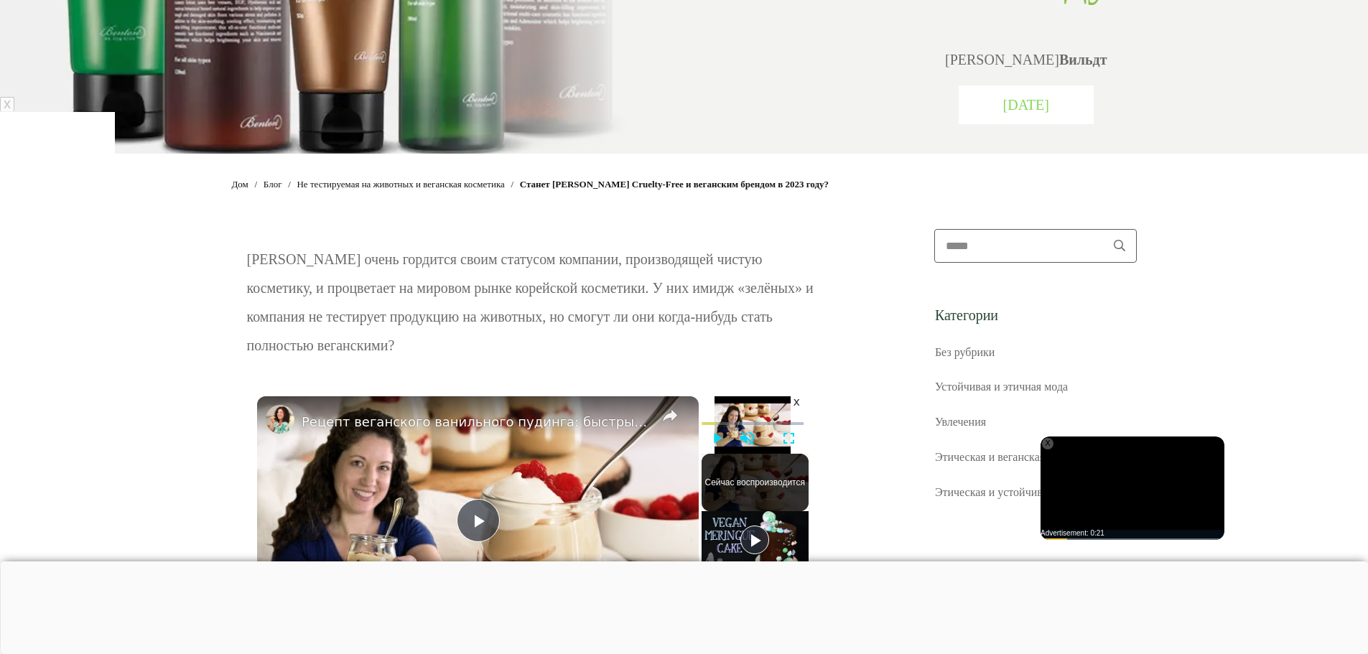
scroll to position [503, 0]
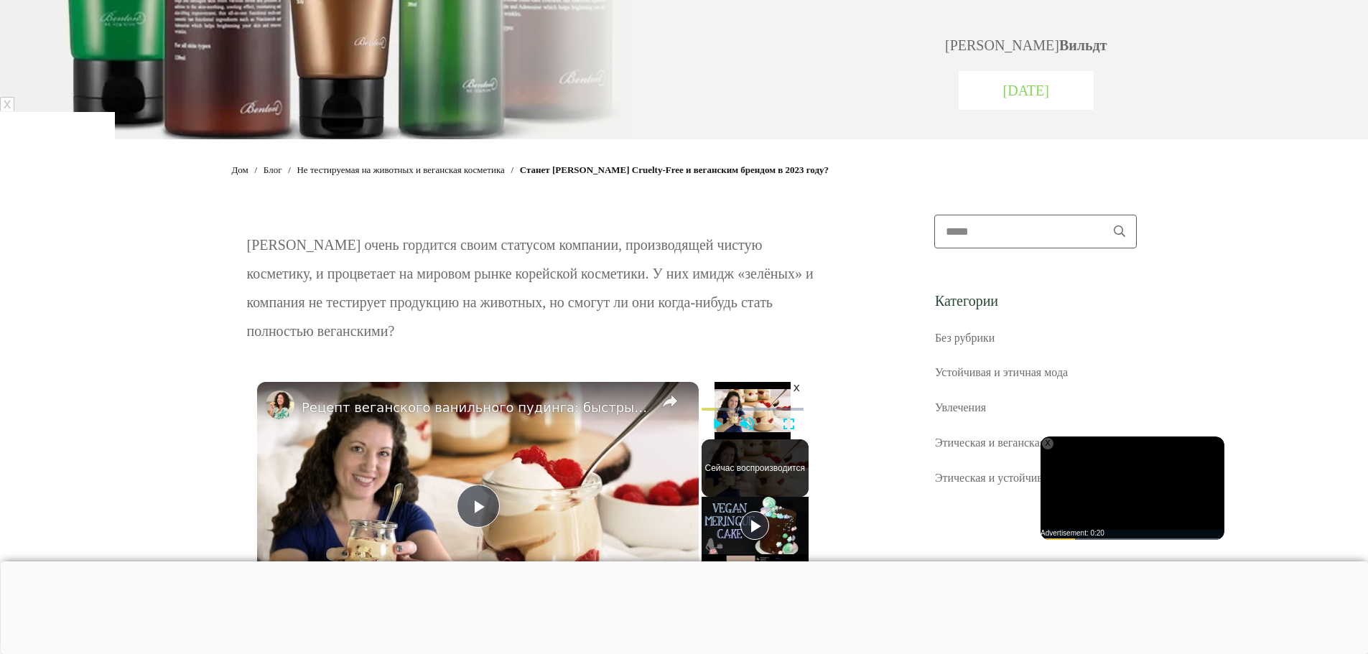
click at [982, 215] on input "search" at bounding box center [1019, 231] width 168 height 32
type input "****"
click at [1103, 215] on button "Поиск" at bounding box center [1119, 231] width 33 height 32
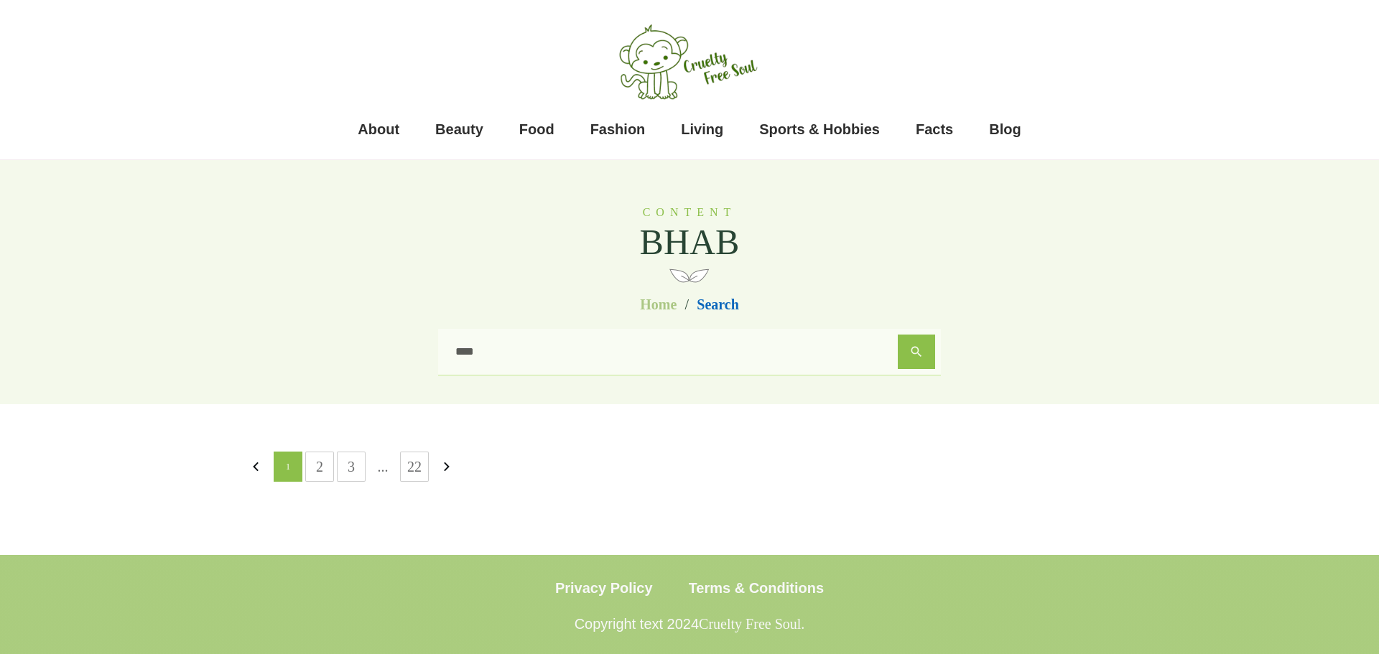
click at [539, 350] on input "****" at bounding box center [671, 352] width 454 height 34
click at [923, 356] on button "Search" at bounding box center [916, 352] width 37 height 34
click at [699, 236] on span "BHAB" at bounding box center [689, 242] width 101 height 42
